Goal: Task Accomplishment & Management: Use online tool/utility

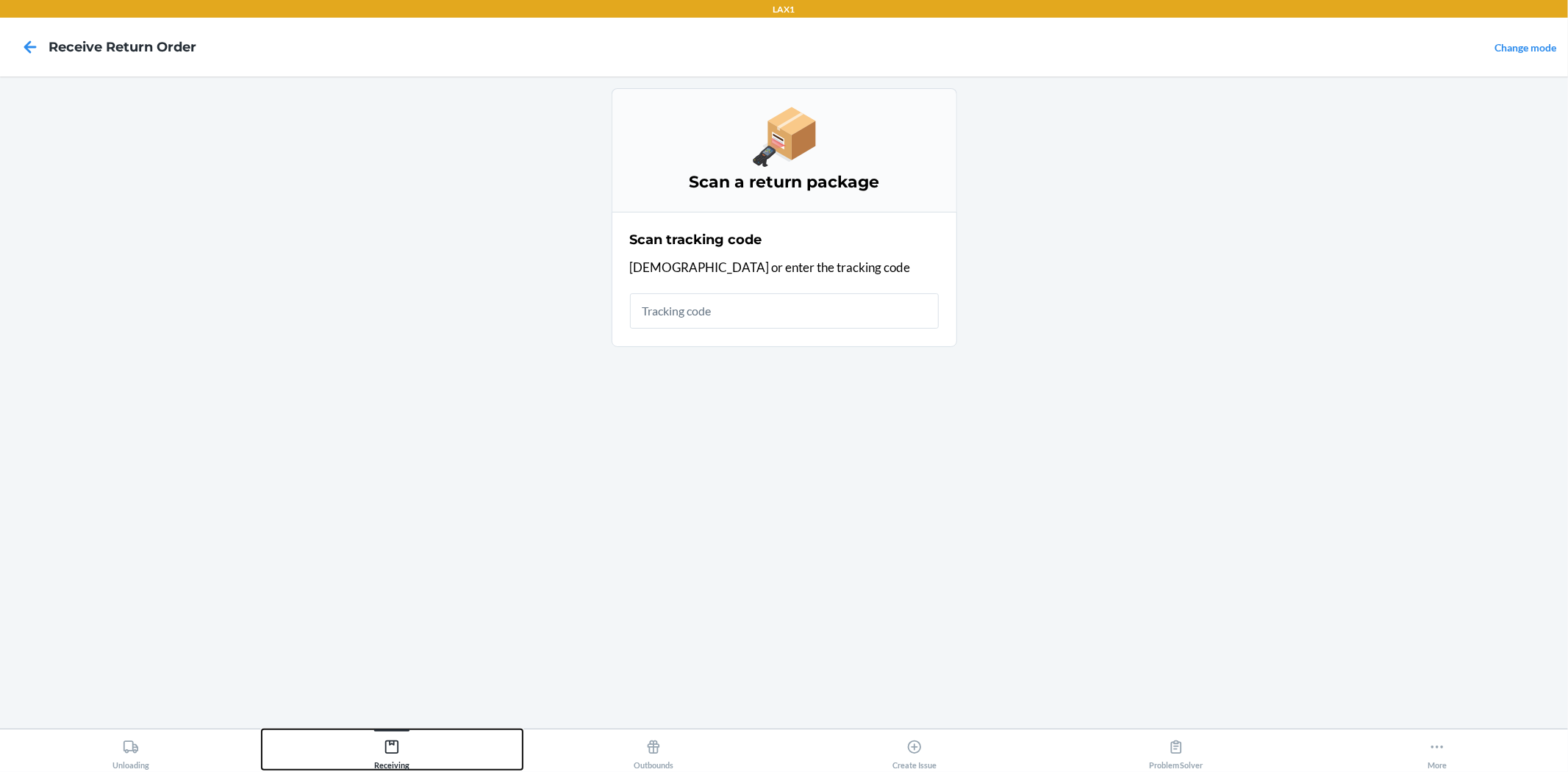
drag, startPoint x: 395, startPoint y: 755, endPoint x: 499, endPoint y: 528, distance: 249.7
click at [397, 755] on div "Receiving" at bounding box center [391, 751] width 35 height 37
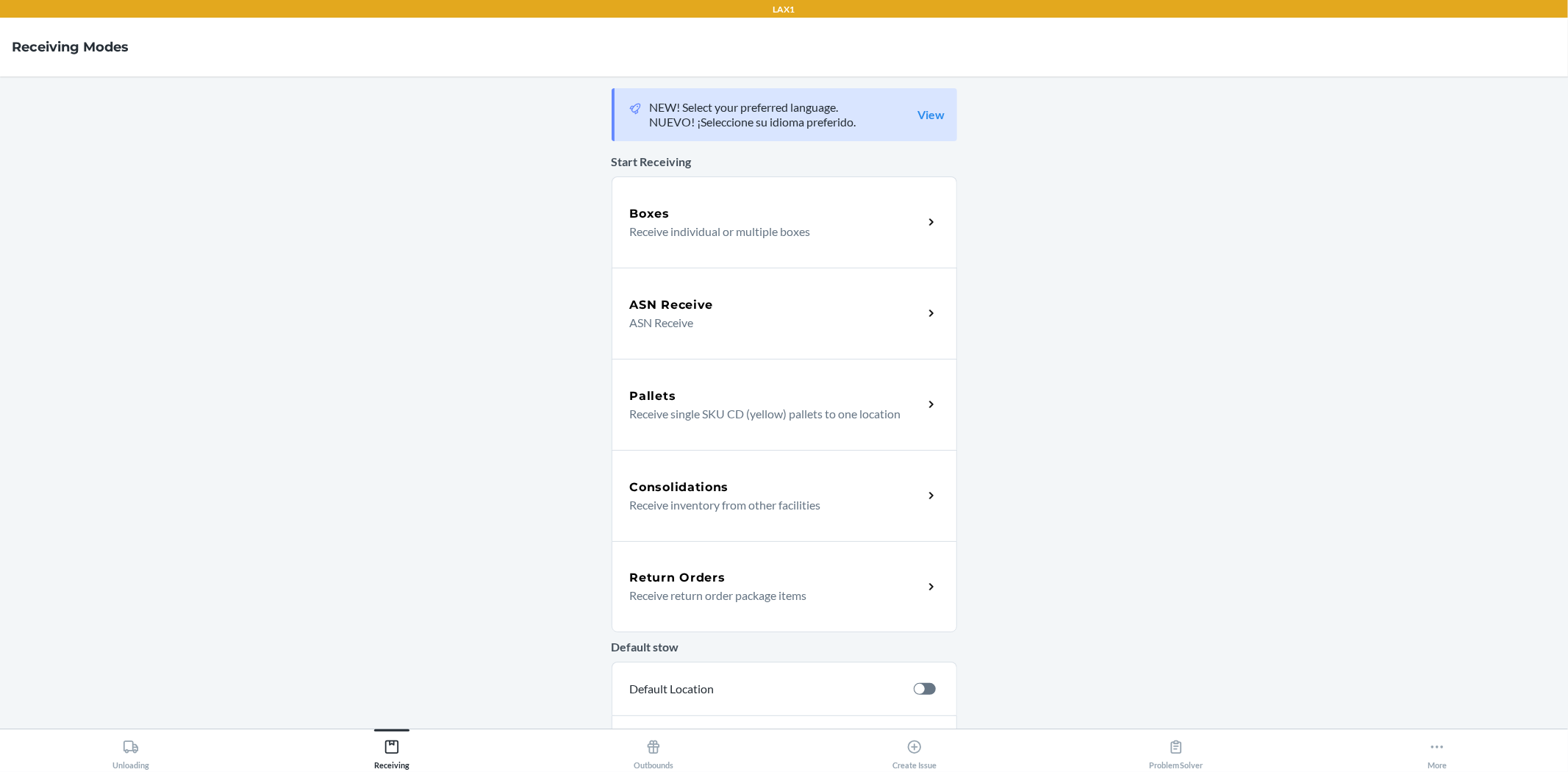
click at [739, 557] on div "Return Orders Receive return order package items" at bounding box center [784, 586] width 345 height 91
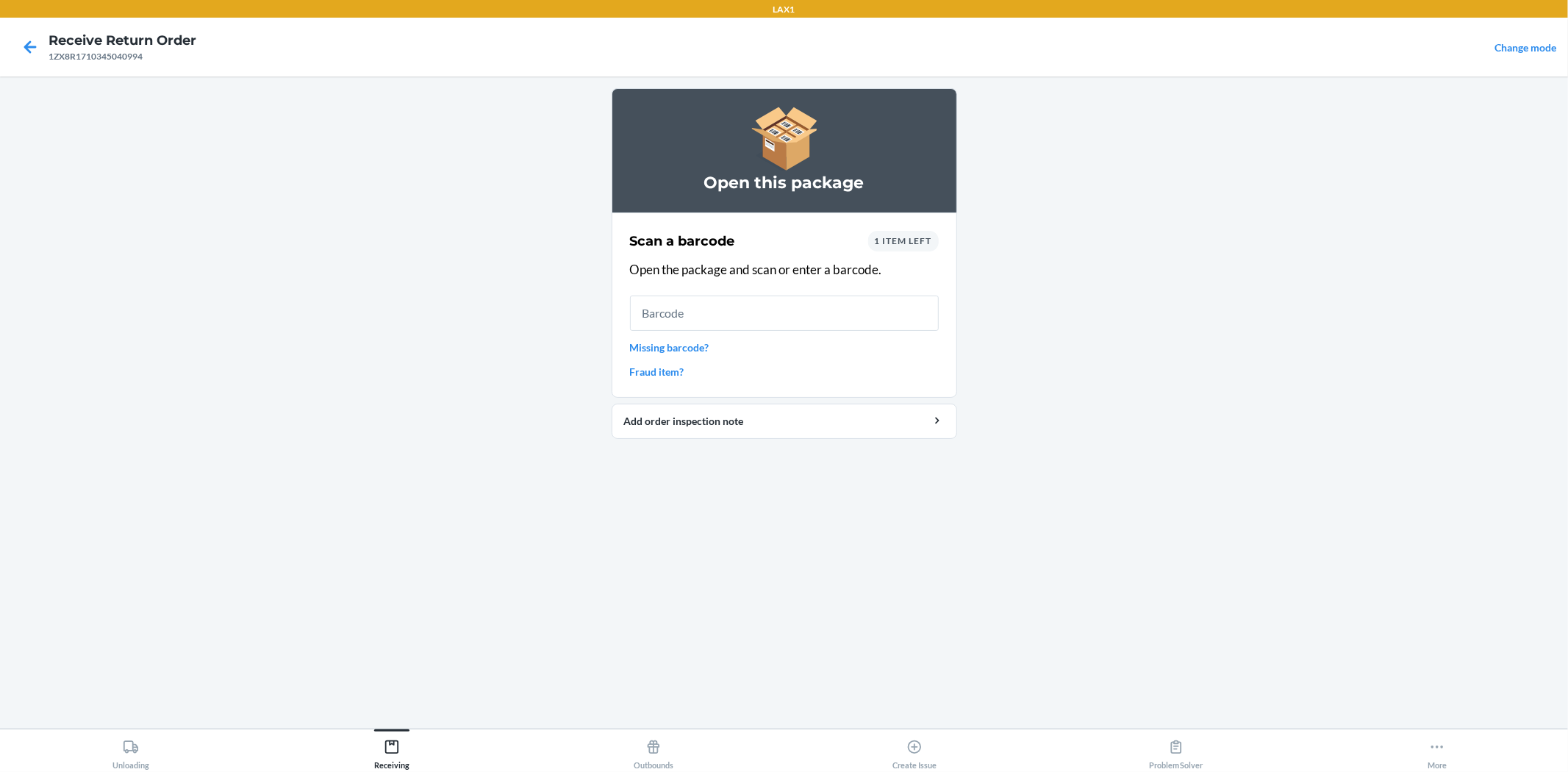
click at [911, 241] on span "1 item left" at bounding box center [903, 241] width 57 height 11
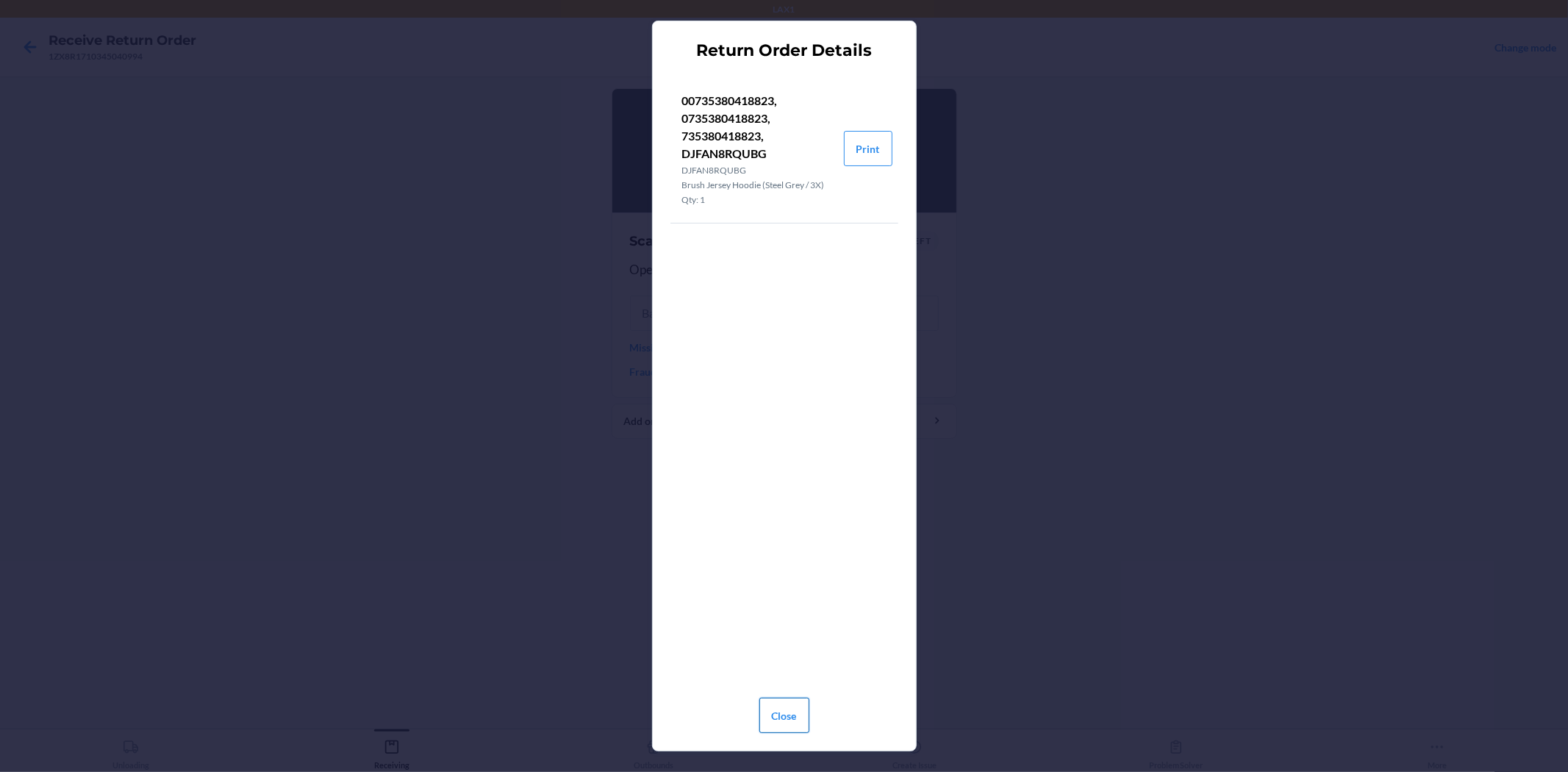
click at [802, 707] on button "Close" at bounding box center [784, 715] width 50 height 35
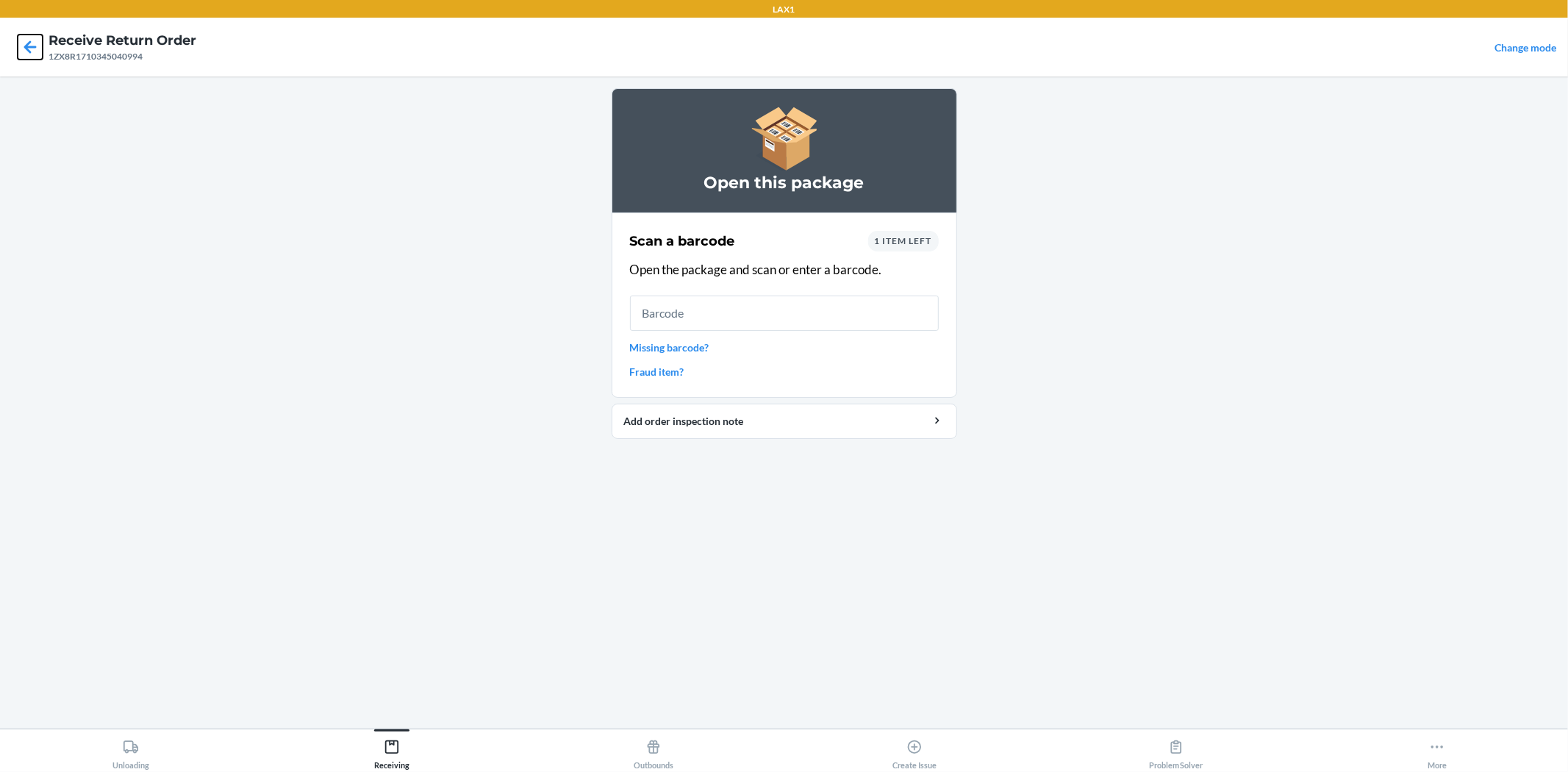
click at [28, 46] on icon at bounding box center [29, 47] width 25 height 25
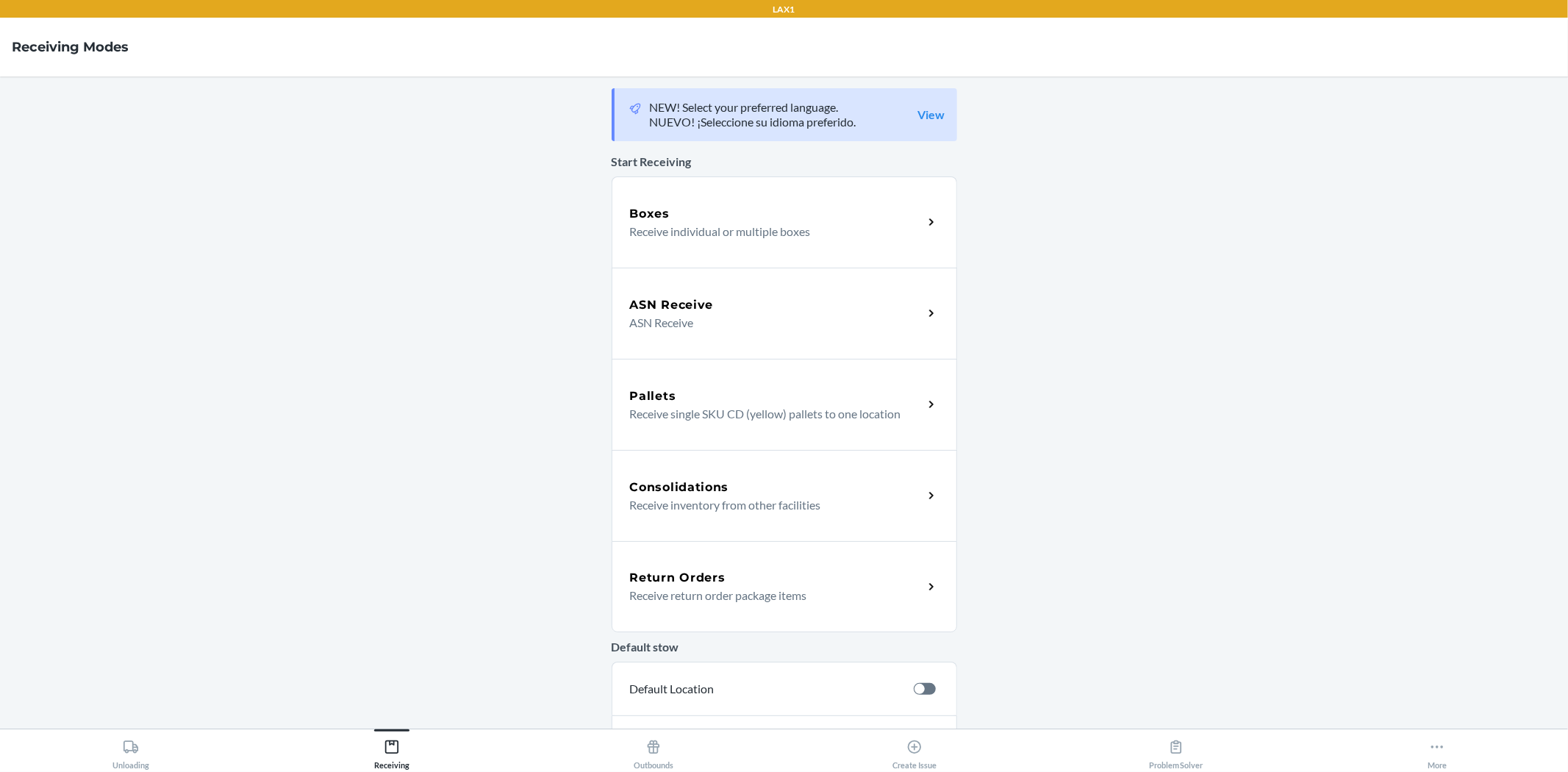
click at [706, 592] on p "Receive return order package items" at bounding box center [771, 595] width 281 height 17
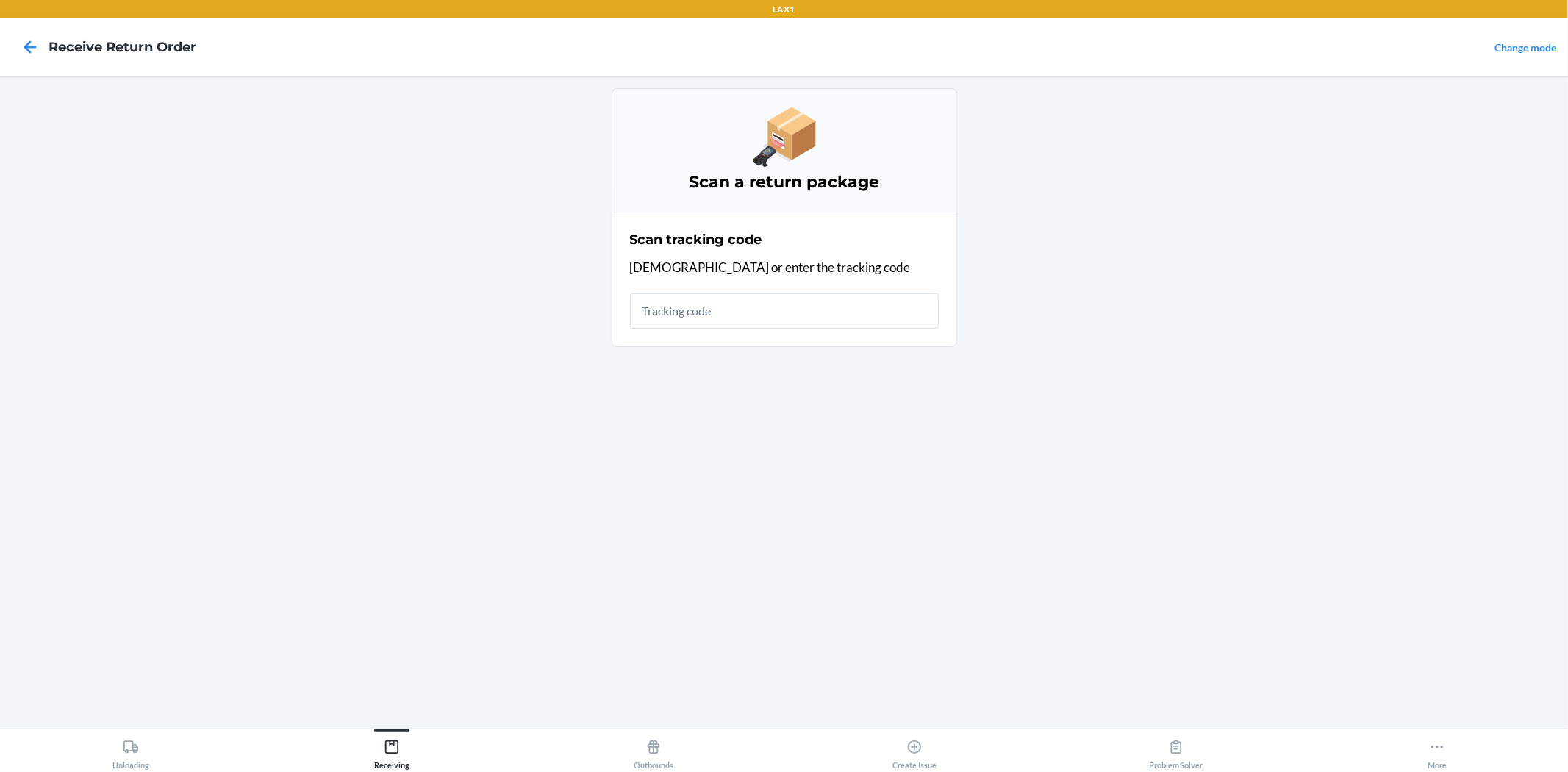
drag, startPoint x: 706, startPoint y: 322, endPoint x: 714, endPoint y: 318, distance: 8.9
click at [706, 321] on input "text" at bounding box center [784, 311] width 308 height 35
type input "HRCRHEVH-3645-"
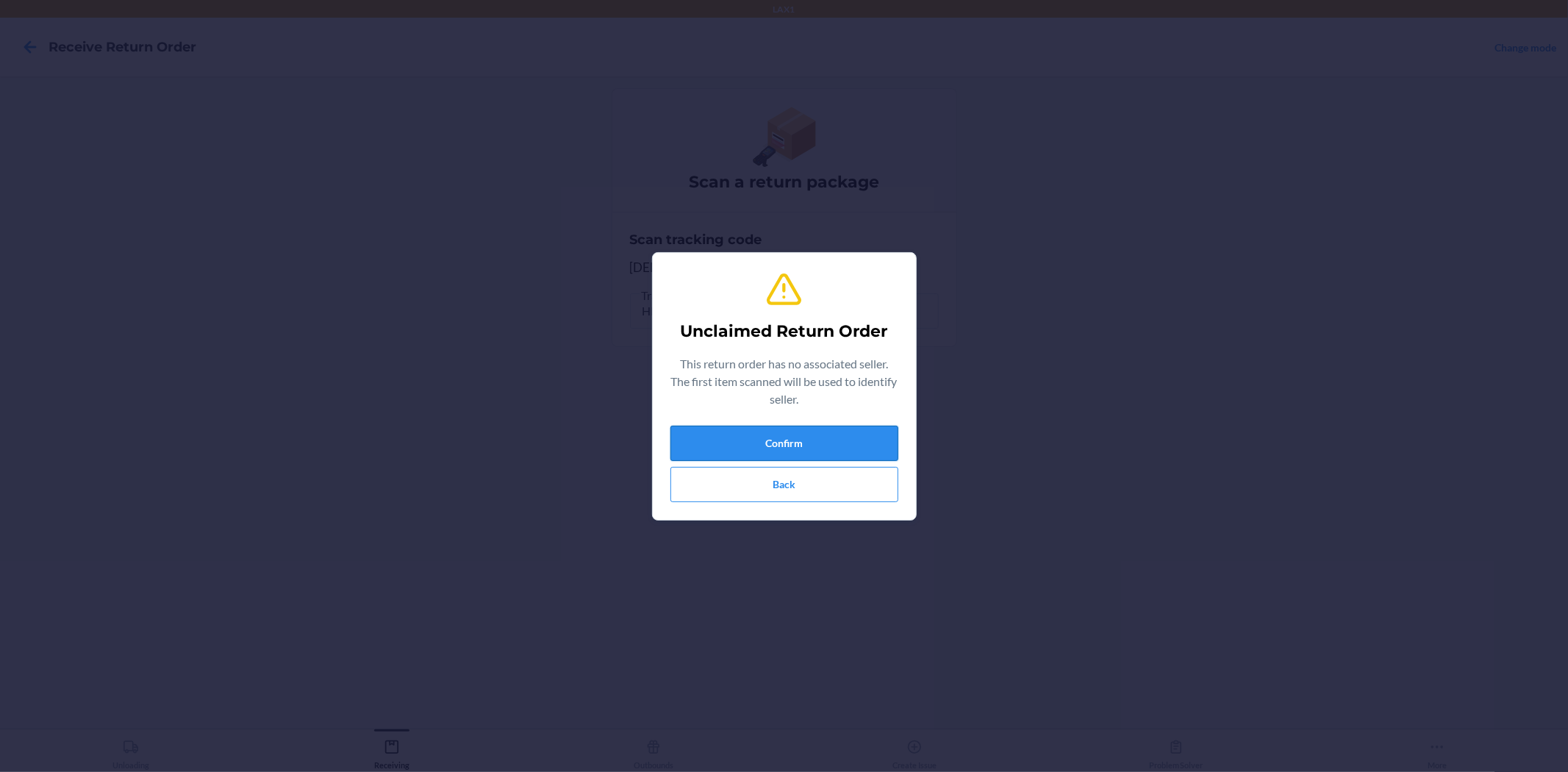
click at [833, 434] on button "Confirm" at bounding box center [784, 443] width 228 height 35
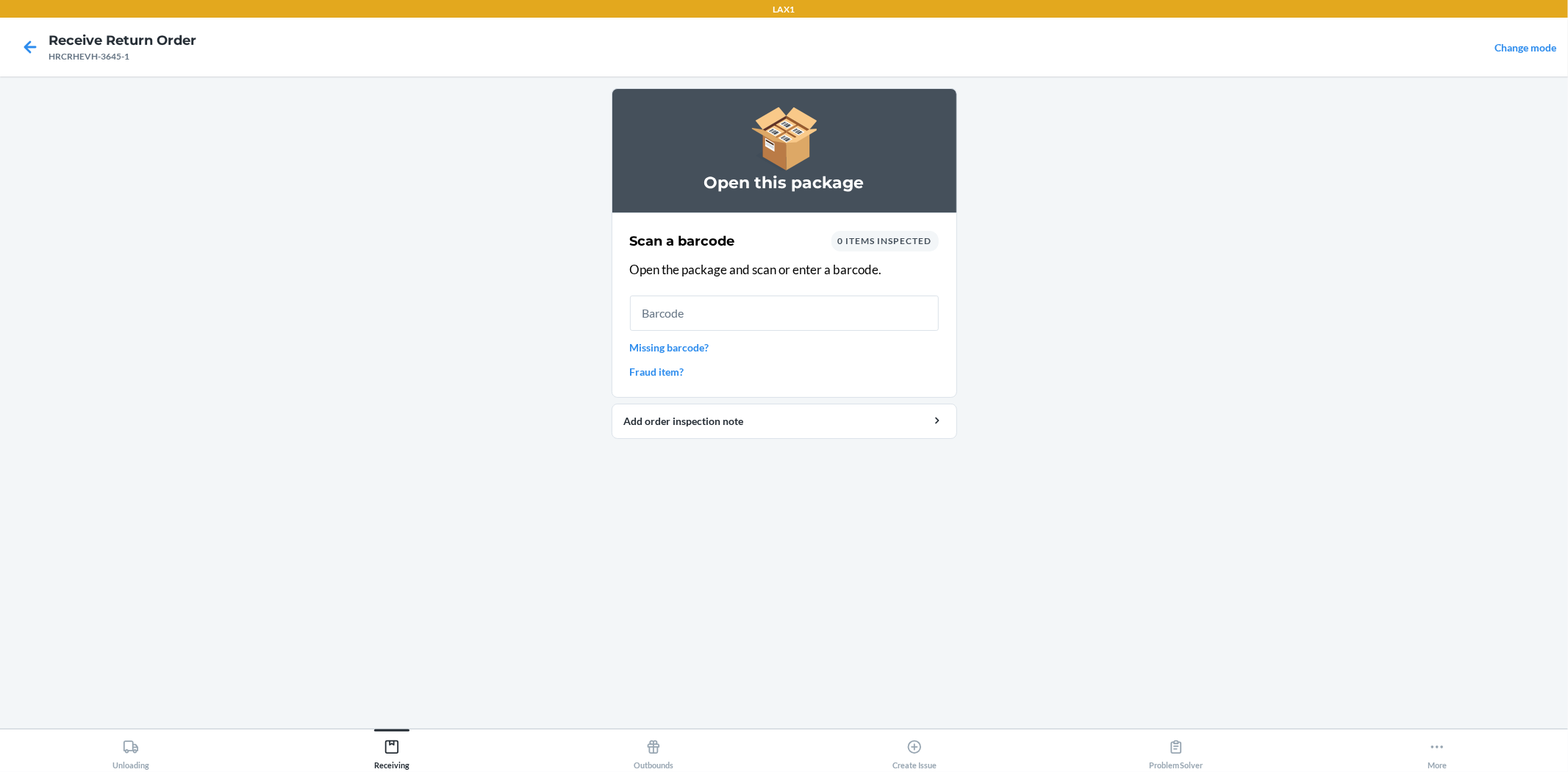
click at [803, 291] on div "Scan a barcode 0 items inspected Open the package and scan or enter a barcode. …" at bounding box center [784, 305] width 308 height 157
click at [806, 313] on input "text" at bounding box center [784, 313] width 308 height 35
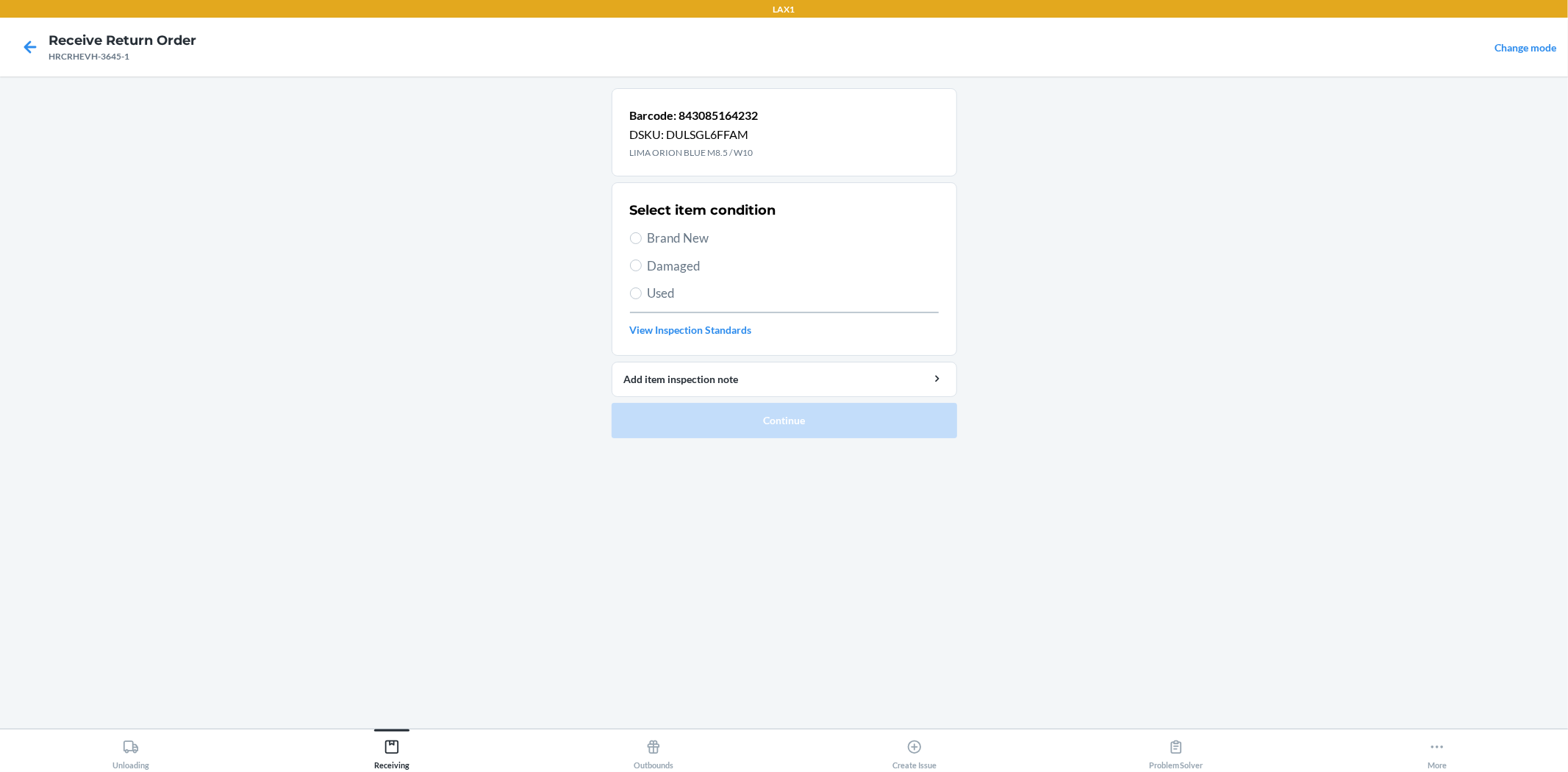
click at [673, 240] on span "Brand New" at bounding box center [793, 238] width 291 height 19
click at [641, 240] on input "Brand New" at bounding box center [636, 239] width 12 height 12
radio input "true"
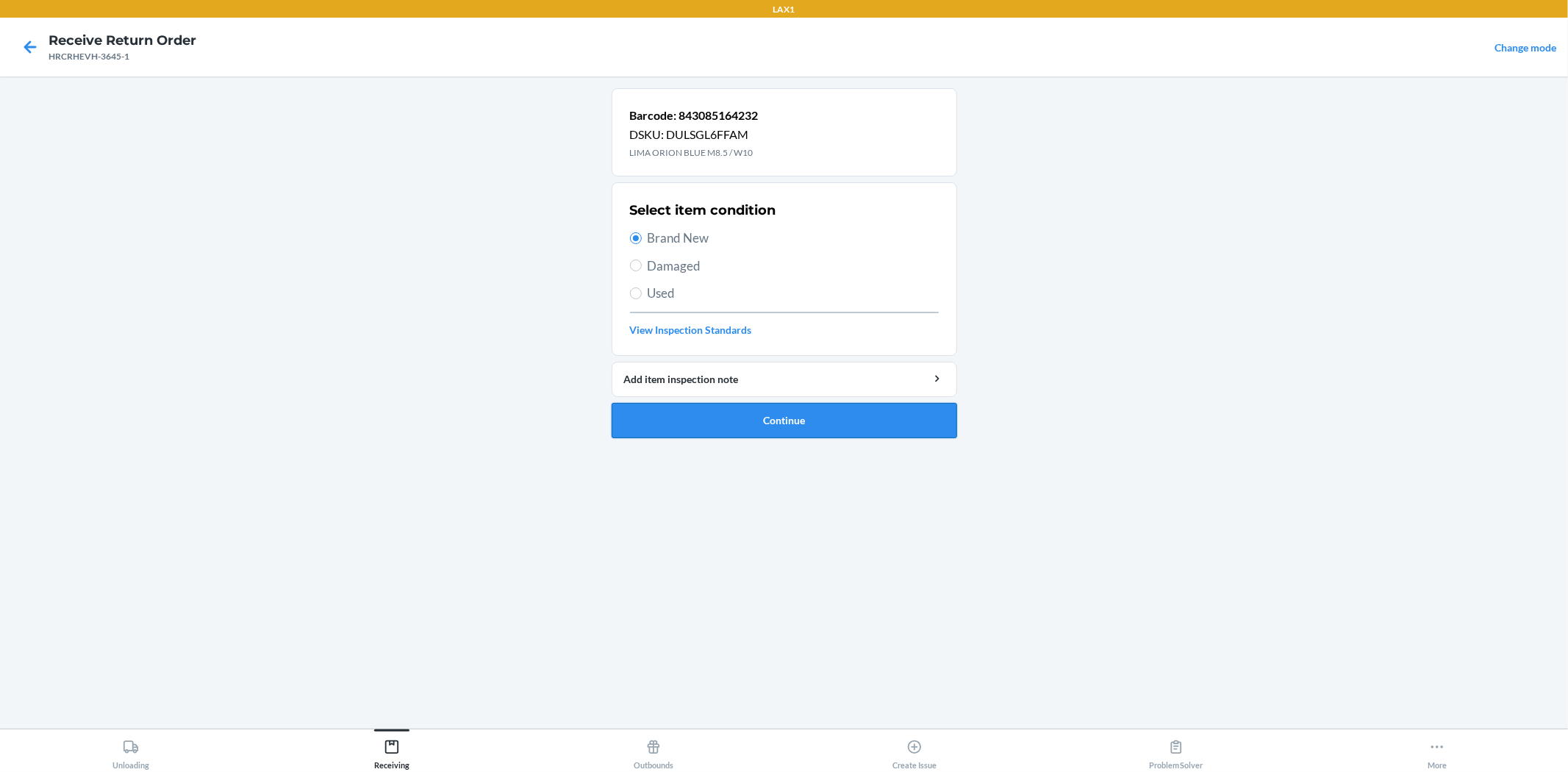
click at [723, 410] on button "Continue" at bounding box center [784, 421] width 345 height 35
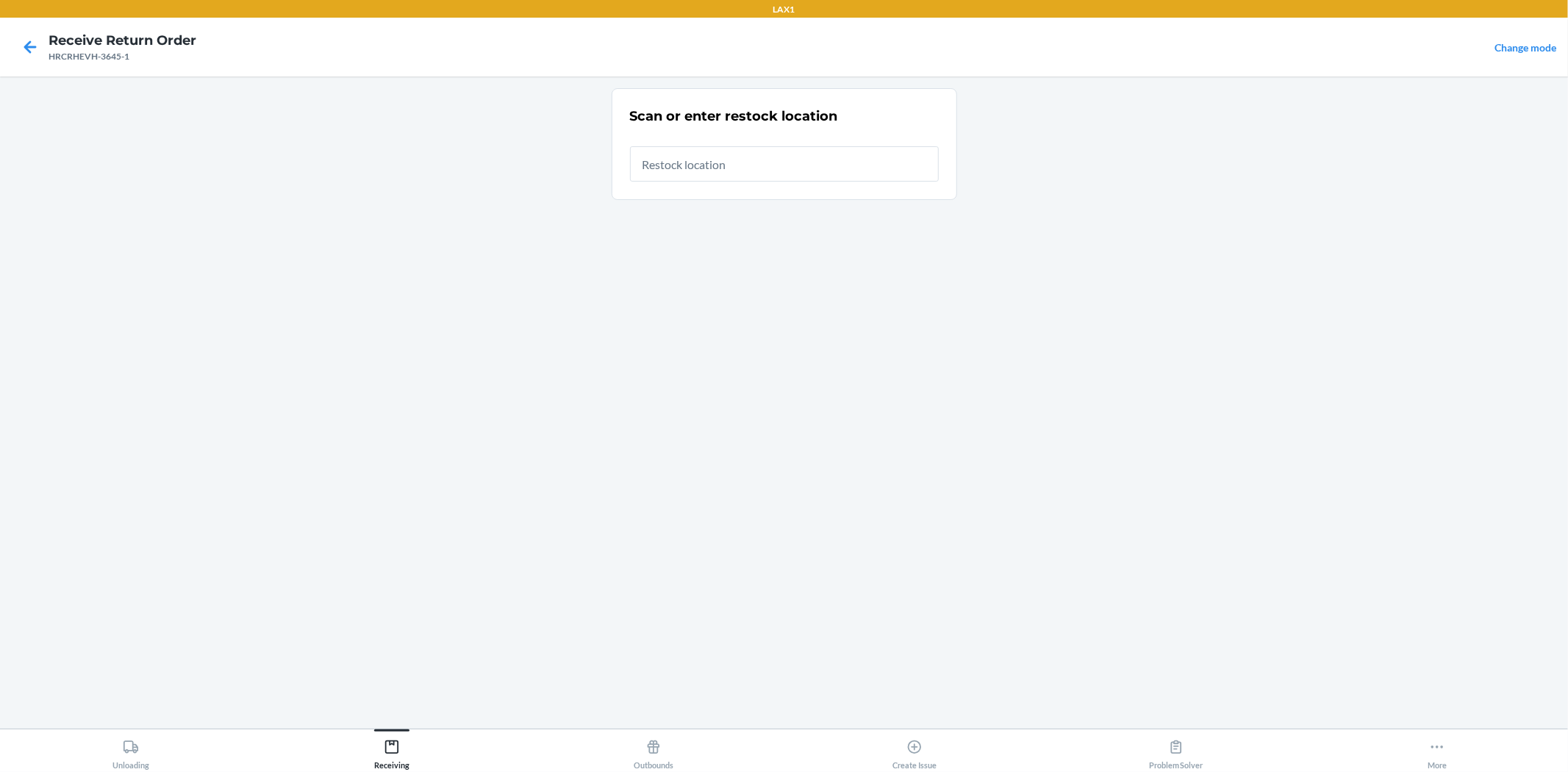
click at [752, 179] on input "text" at bounding box center [784, 163] width 308 height 35
type input "RTCART010"
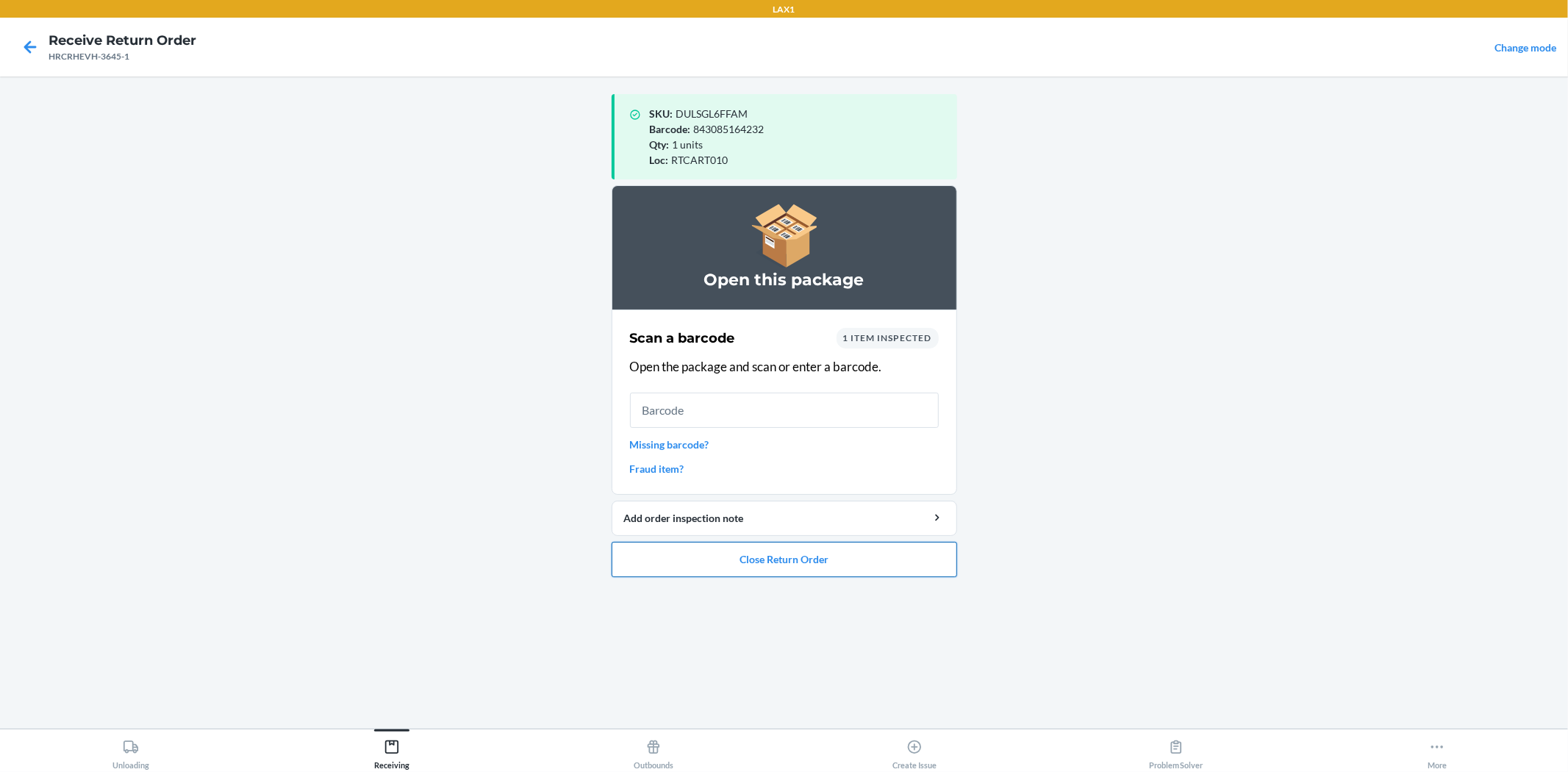
click at [723, 570] on button "Close Return Order" at bounding box center [784, 559] width 345 height 35
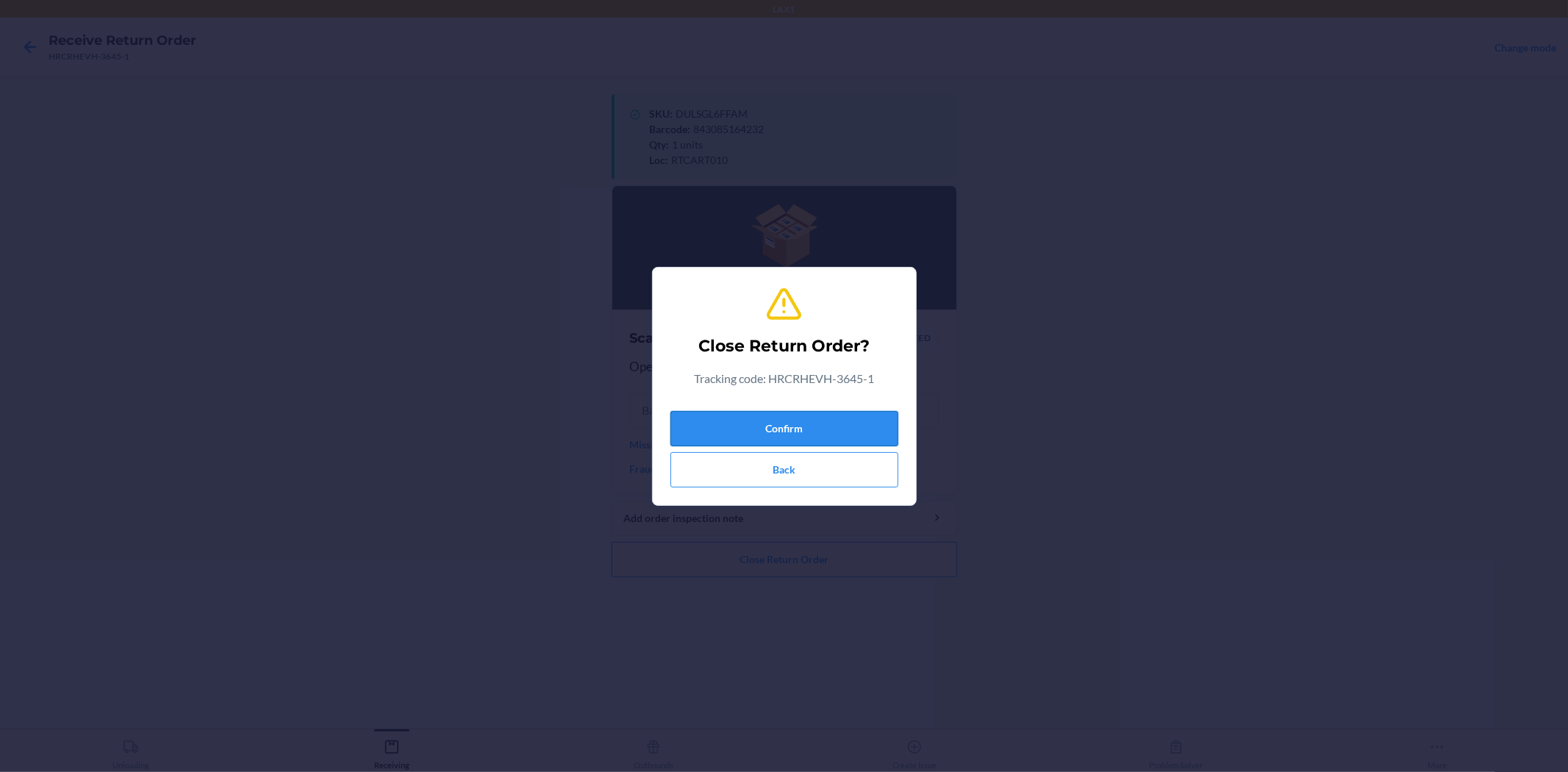
click at [821, 418] on button "Confirm" at bounding box center [784, 428] width 228 height 35
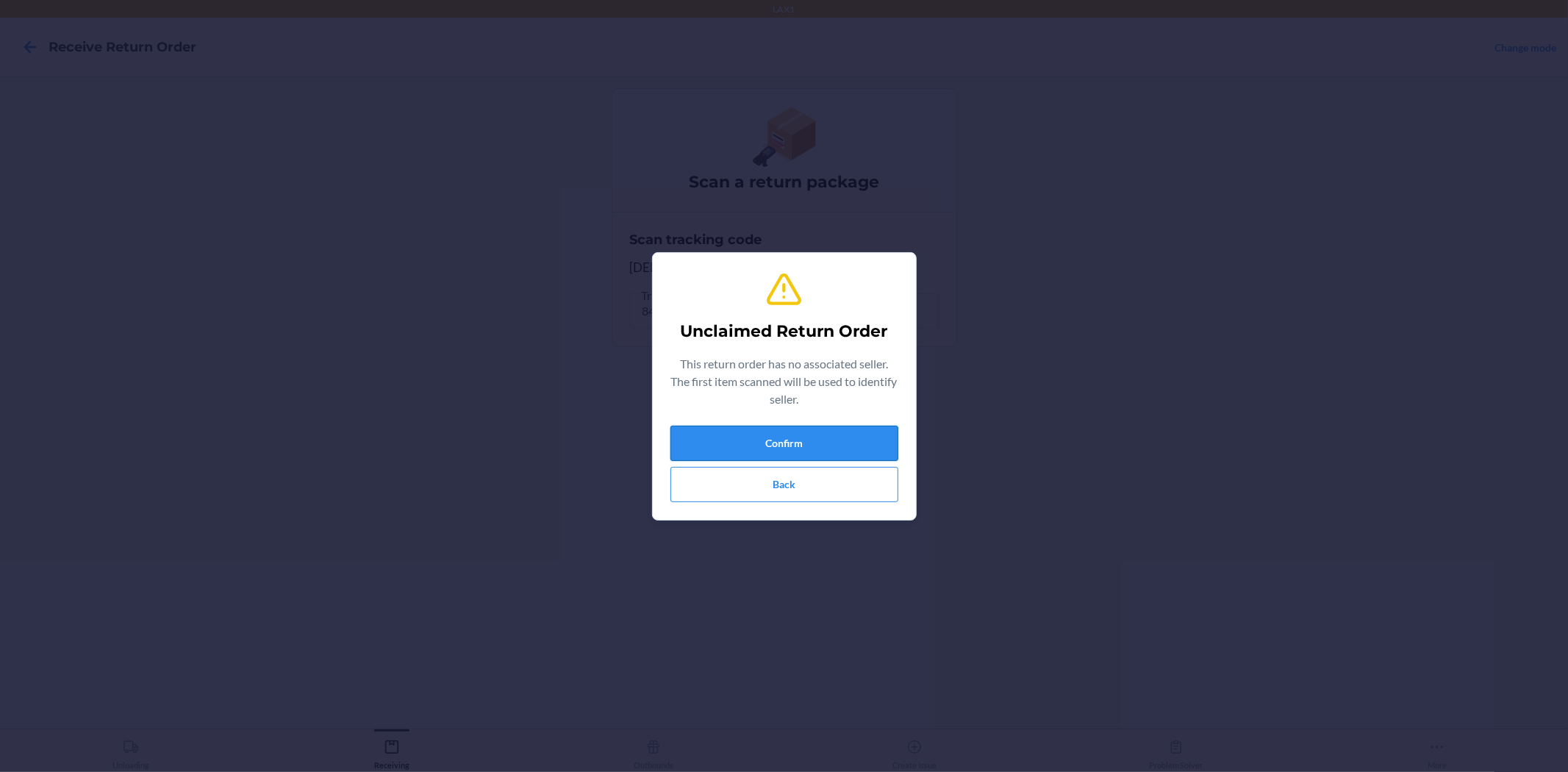
click at [731, 423] on div "Unclaimed Return Order This return order has no associated seller. The first it…" at bounding box center [784, 386] width 228 height 243
click at [740, 445] on button "Confirm" at bounding box center [784, 443] width 228 height 35
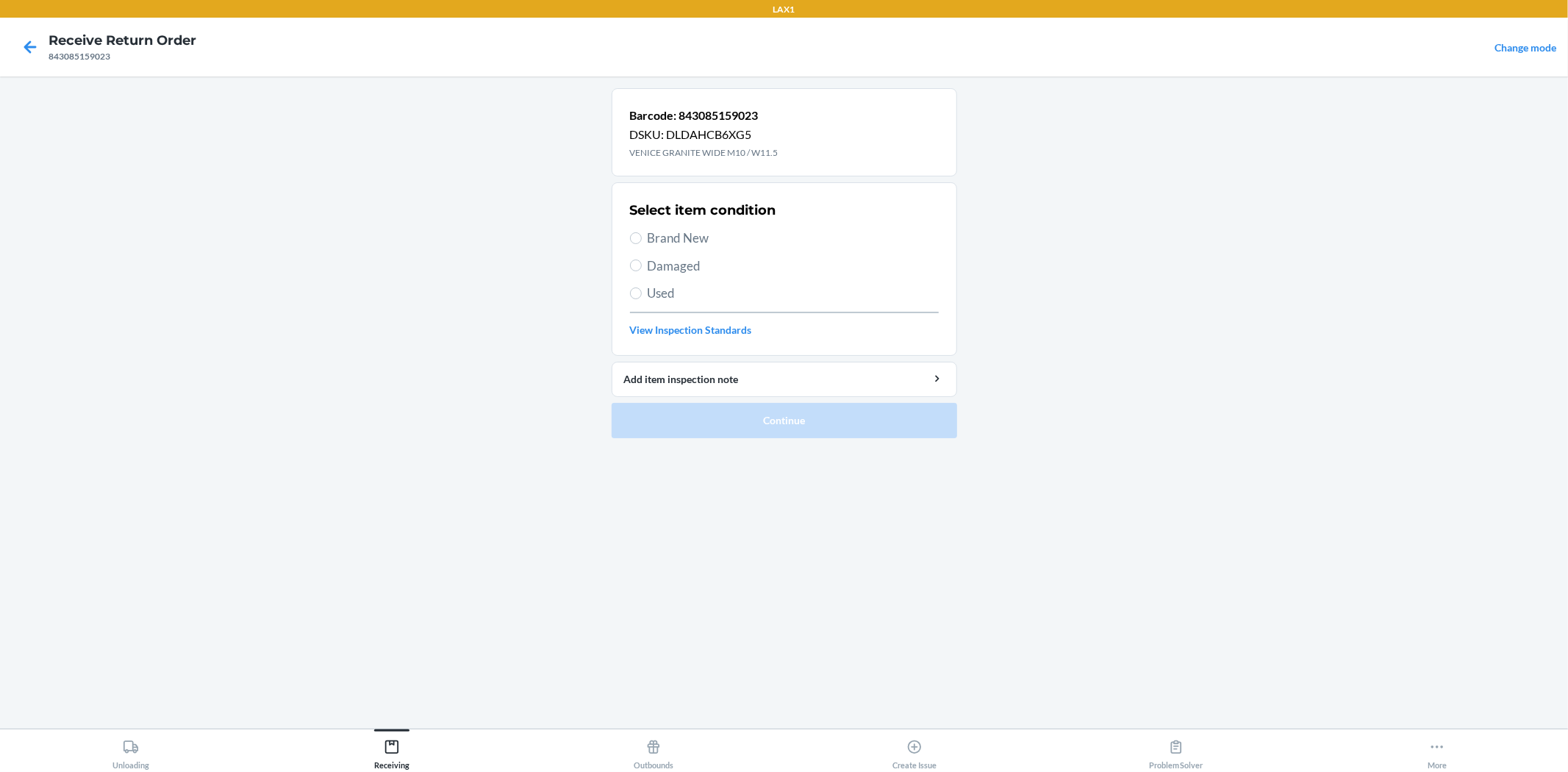
click at [684, 241] on span "Brand New" at bounding box center [793, 238] width 291 height 19
click at [641, 241] on input "Brand New" at bounding box center [636, 239] width 12 height 12
radio input "true"
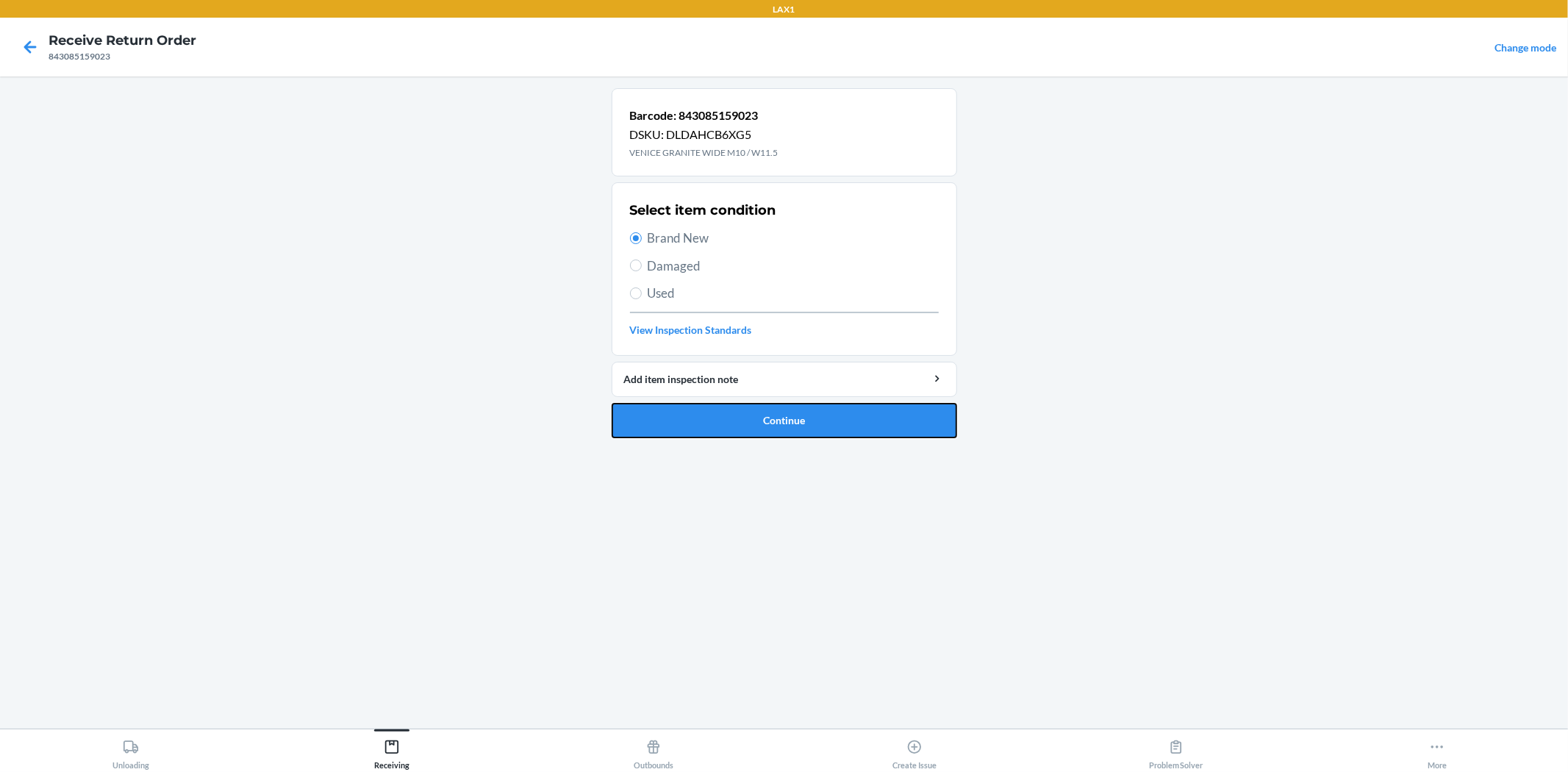
drag, startPoint x: 785, startPoint y: 419, endPoint x: 790, endPoint y: 409, distance: 11.2
click at [787, 419] on button "Continue" at bounding box center [784, 421] width 345 height 35
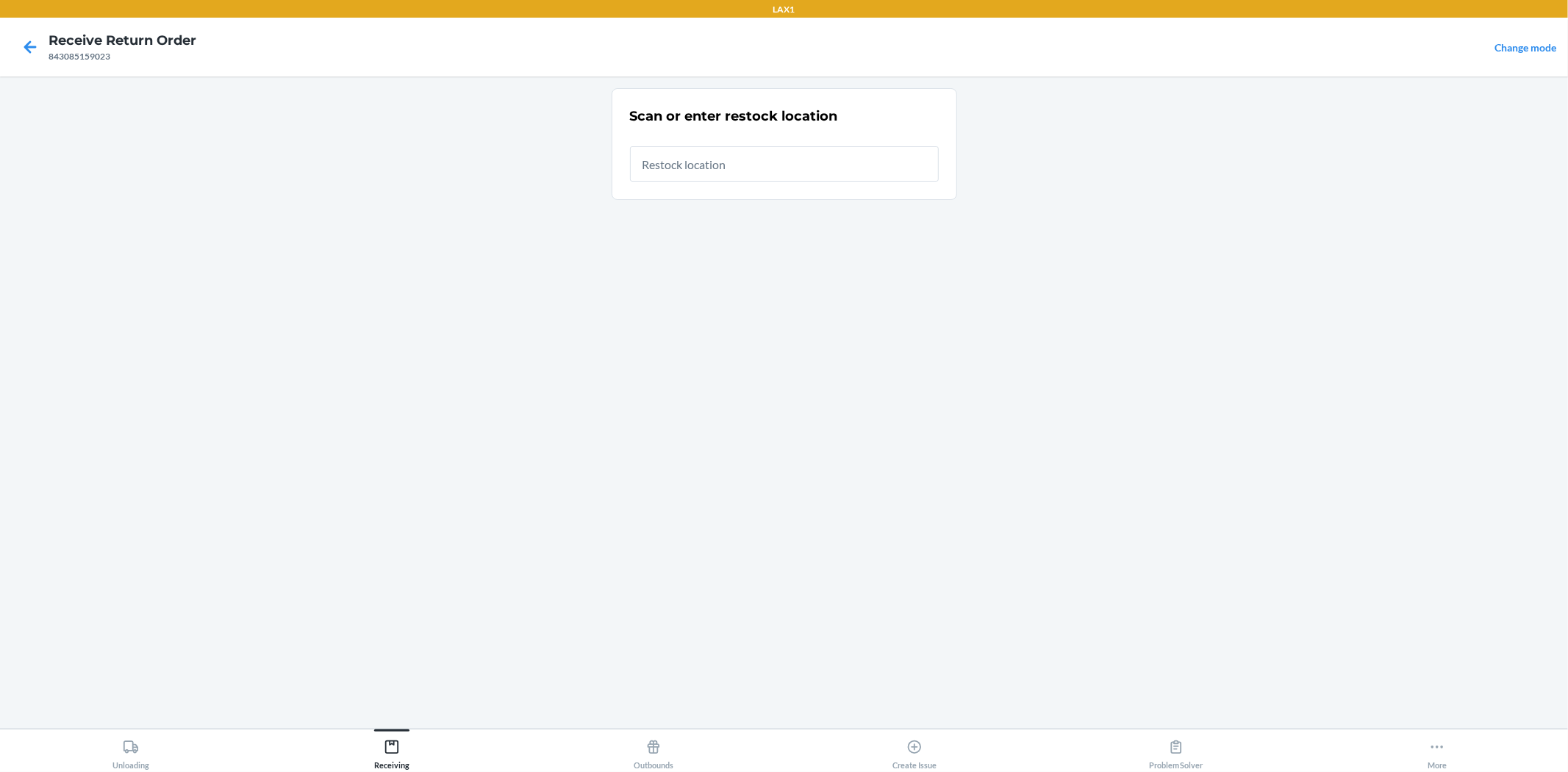
click at [773, 171] on input "text" at bounding box center [784, 163] width 308 height 35
type input "RTCART010"
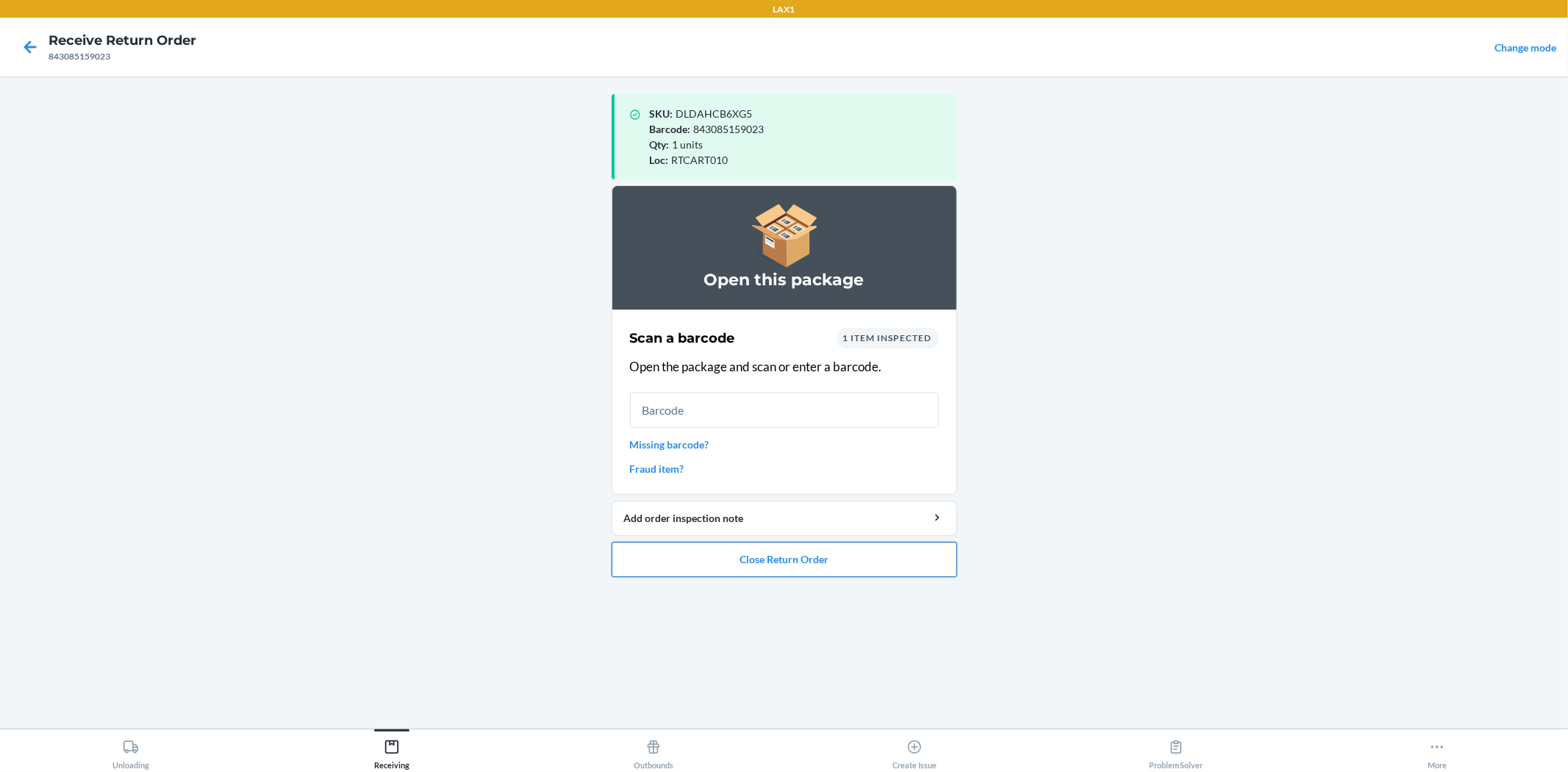
click at [839, 558] on button "Close Return Order" at bounding box center [784, 559] width 345 height 35
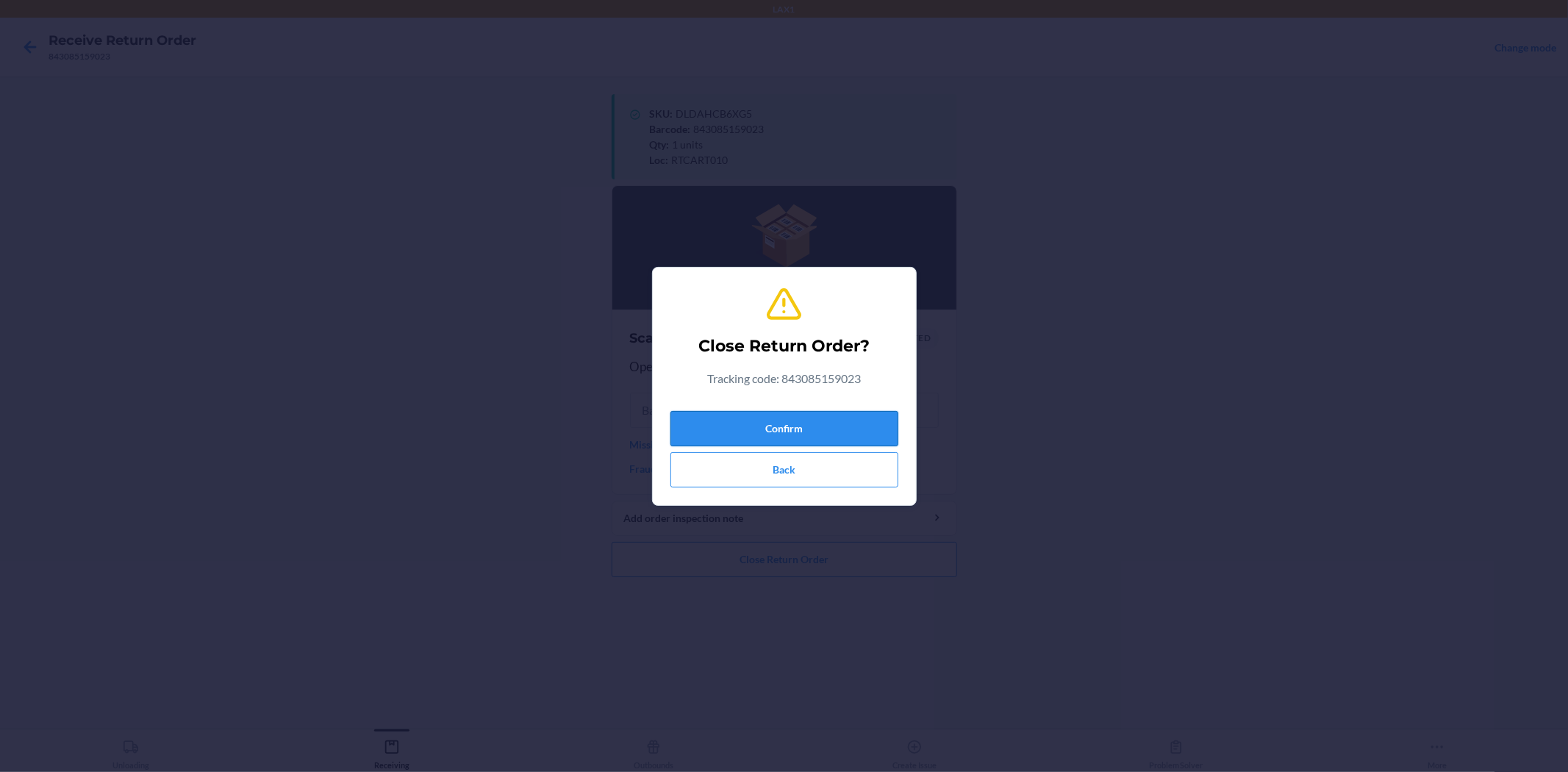
drag, startPoint x: 802, startPoint y: 430, endPoint x: 793, endPoint y: 429, distance: 9.1
click at [796, 429] on button "Confirm" at bounding box center [784, 428] width 228 height 35
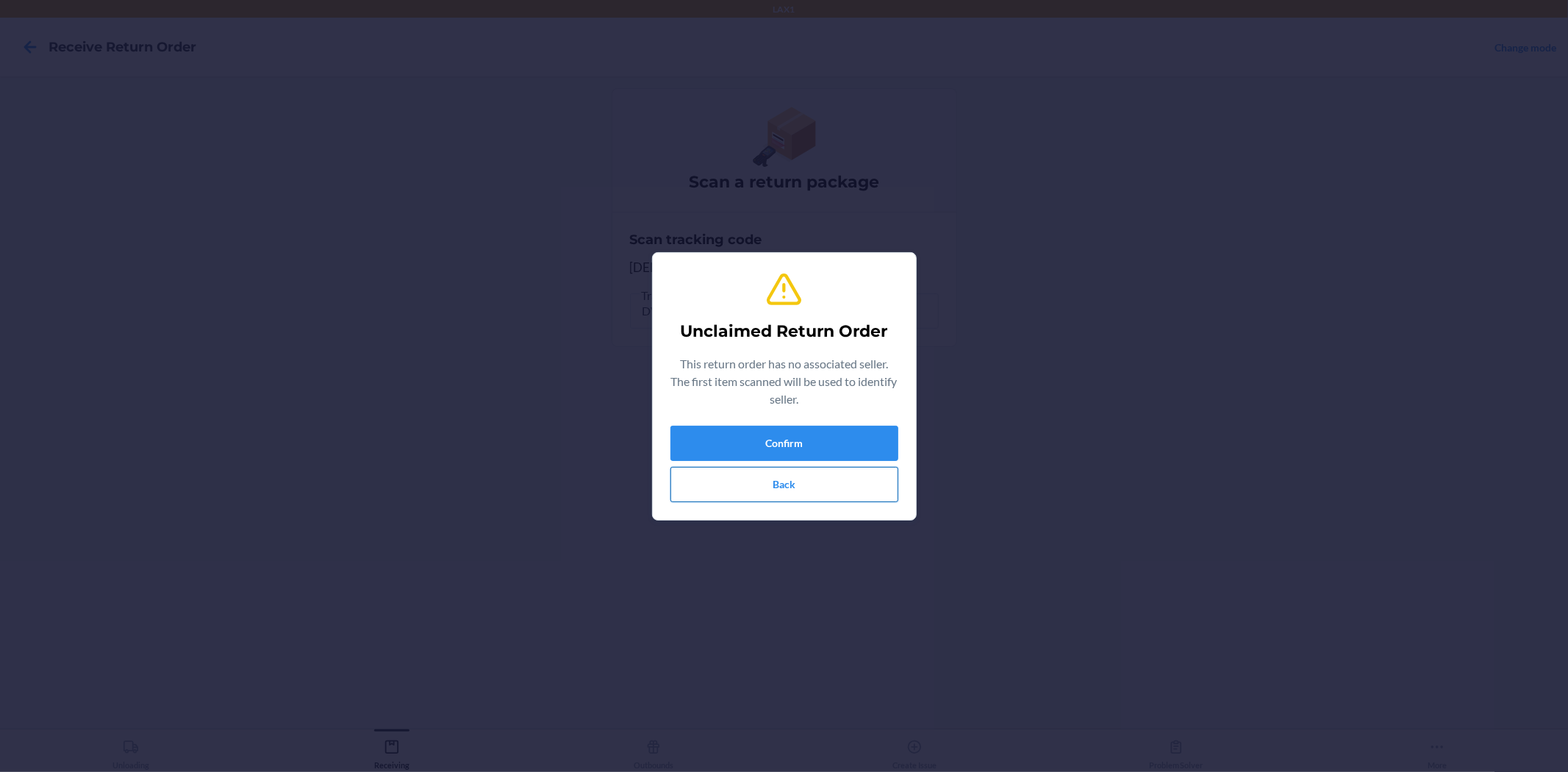
click at [880, 480] on button "Back" at bounding box center [784, 485] width 228 height 35
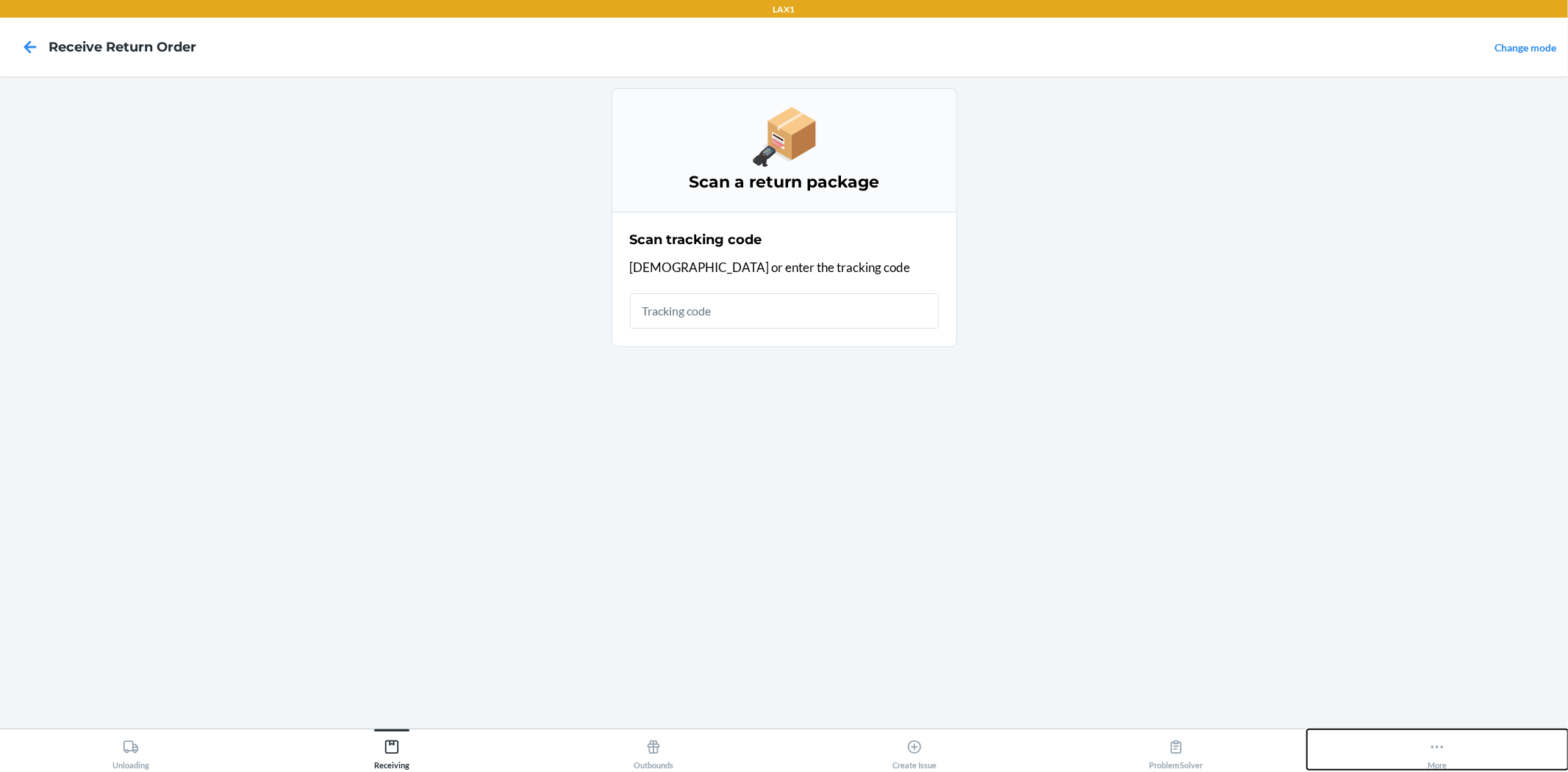
click at [1435, 752] on icon at bounding box center [1437, 747] width 17 height 17
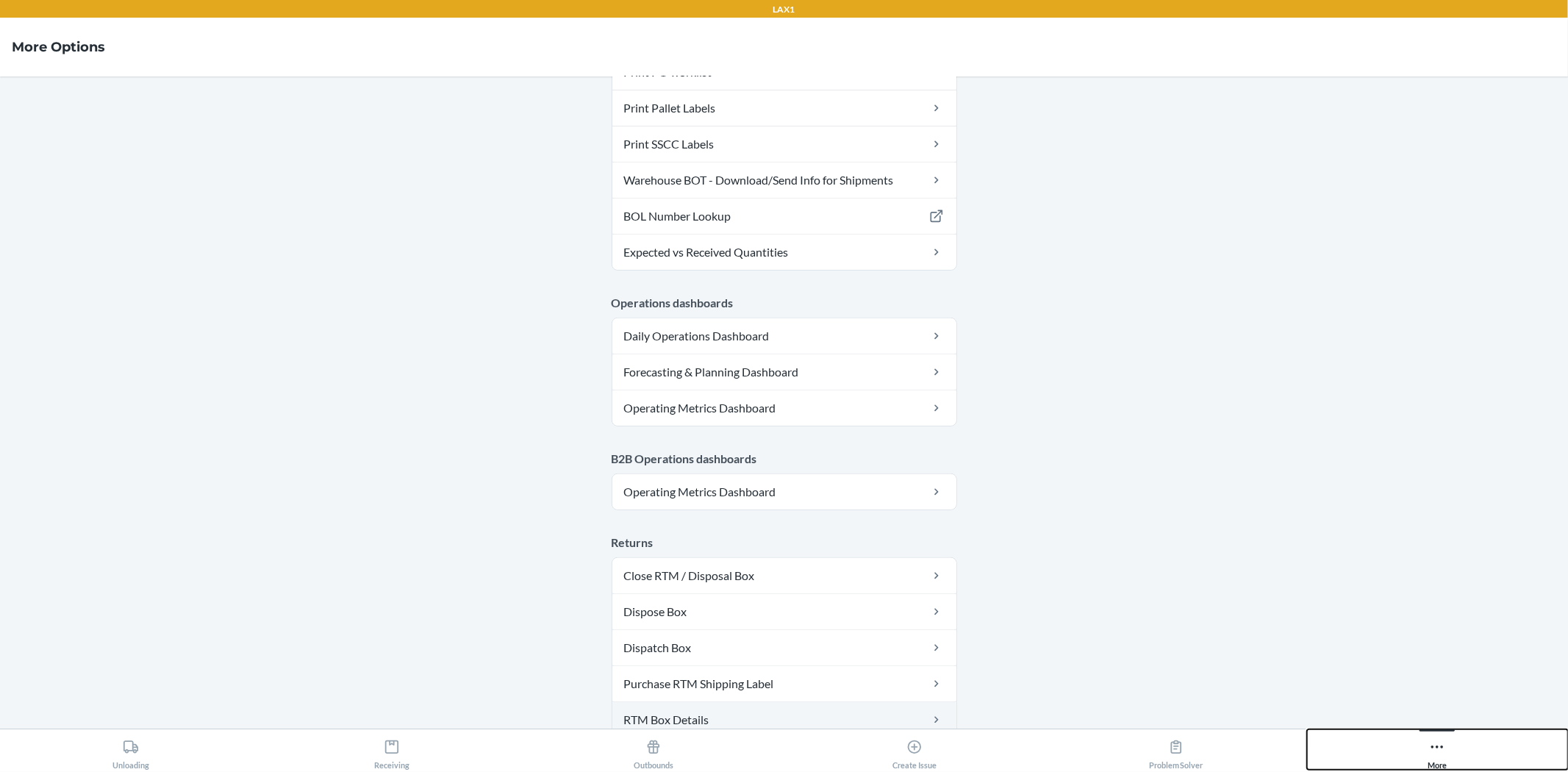
scroll to position [679, 0]
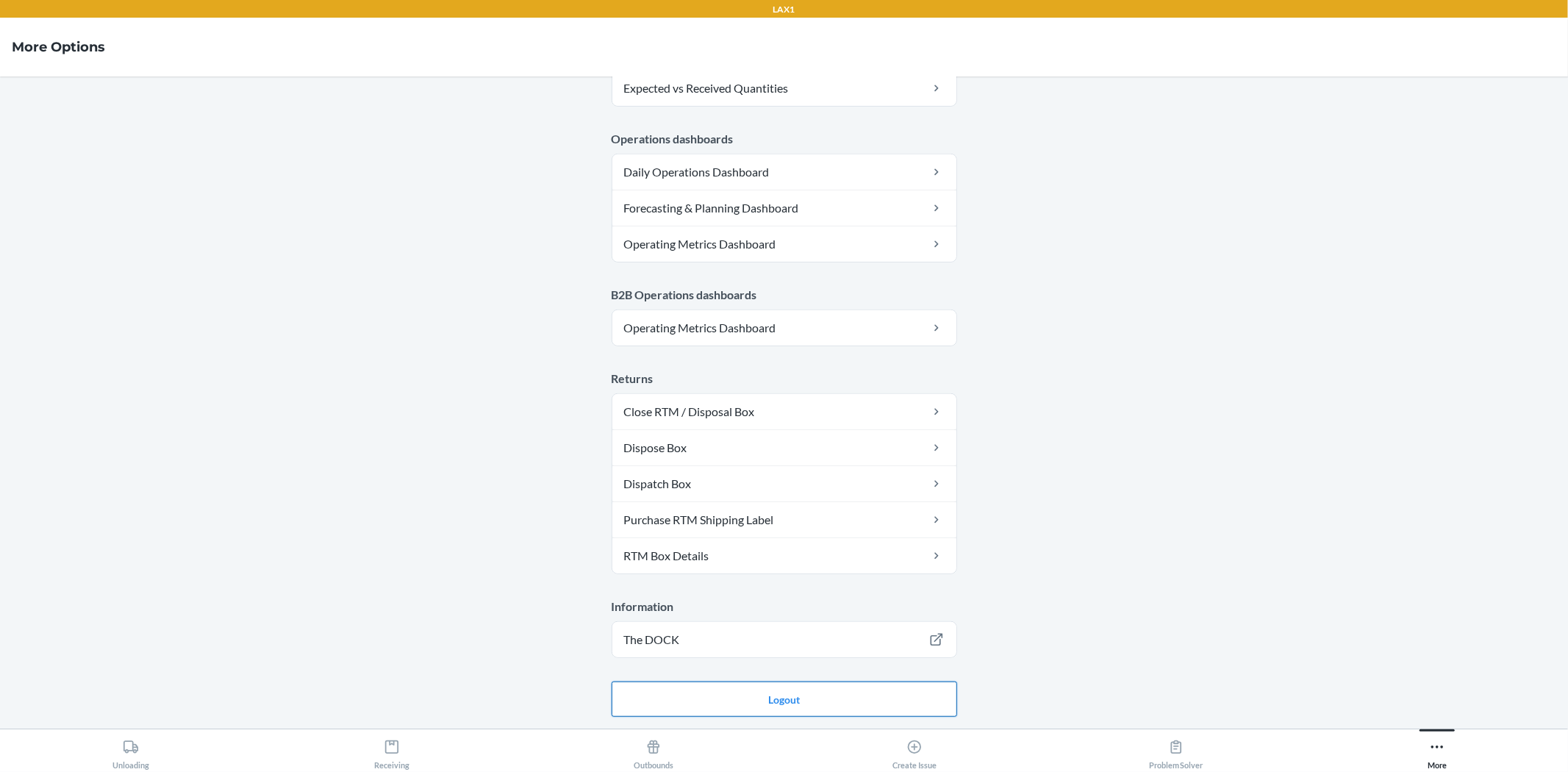
click at [830, 716] on button "Logout" at bounding box center [784, 699] width 345 height 35
click at [828, 708] on button "Logout" at bounding box center [784, 699] width 345 height 35
